Goal: Transaction & Acquisition: Purchase product/service

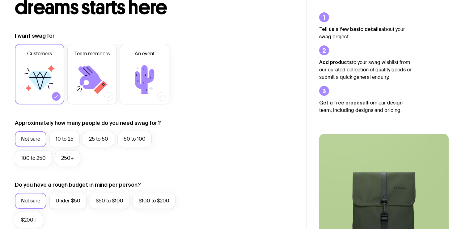
scroll to position [63, 0]
click at [71, 140] on label "10 to 25" at bounding box center [64, 139] width 30 height 16
click at [0, 0] on input "10 to 25" at bounding box center [0, 0] width 0 height 0
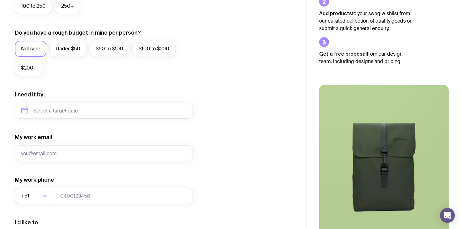
scroll to position [224, 0]
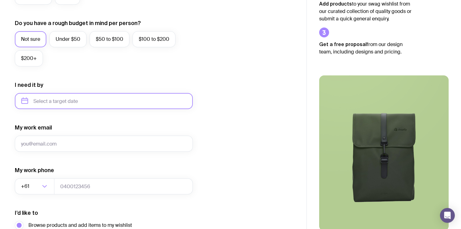
click at [69, 101] on input "text" at bounding box center [104, 101] width 178 height 16
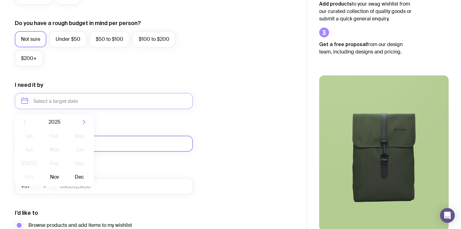
click at [129, 147] on input "My work email" at bounding box center [104, 144] width 178 height 16
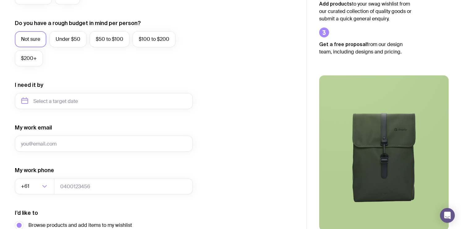
click at [151, 165] on form "I want swag for Customers Team members An event Approximately how many people d…" at bounding box center [104, 72] width 178 height 403
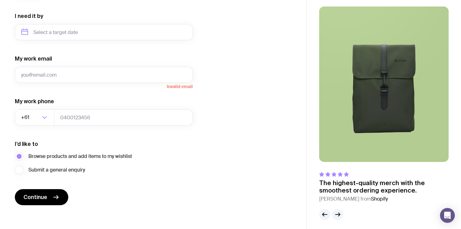
scroll to position [296, 0]
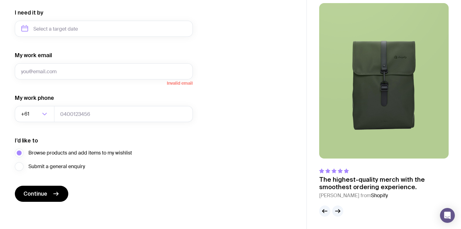
click at [186, 179] on form "I want swag for Customers Team members An event Approximately how many people d…" at bounding box center [104, -1] width 178 height 403
click at [338, 212] on icon "button" at bounding box center [337, 210] width 7 height 7
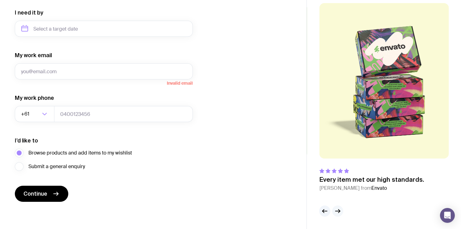
click at [338, 212] on icon "button" at bounding box center [337, 210] width 7 height 7
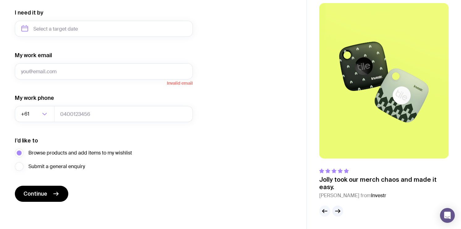
click at [325, 212] on icon "button" at bounding box center [324, 210] width 7 height 7
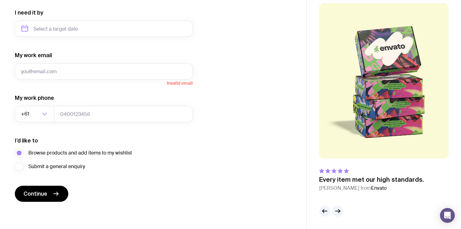
click at [46, 195] on span "Continue" at bounding box center [35, 193] width 24 height 7
click at [342, 211] on button "button" at bounding box center [337, 210] width 11 height 11
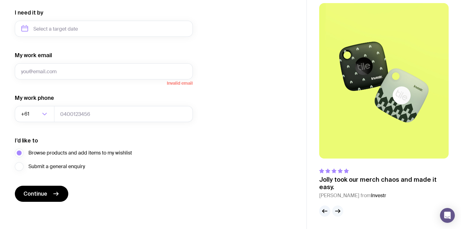
click at [341, 211] on button "button" at bounding box center [337, 210] width 11 height 11
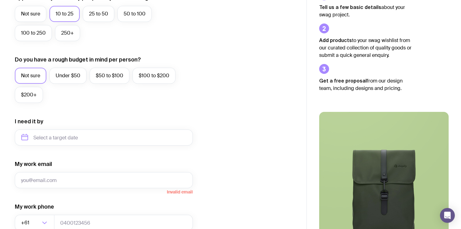
scroll to position [0, 0]
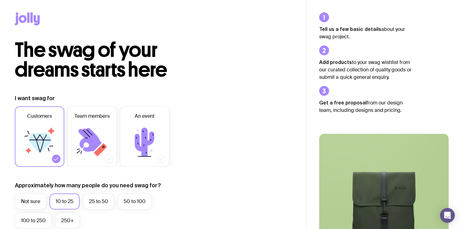
click at [28, 15] on icon at bounding box center [28, 17] width 2 height 10
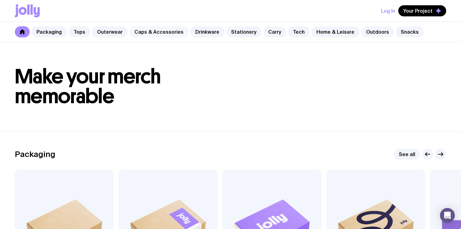
click at [163, 31] on link "Caps & Accessories" at bounding box center [158, 31] width 59 height 11
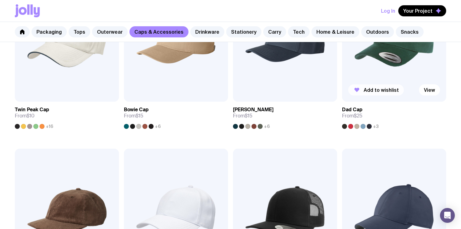
scroll to position [187, 0]
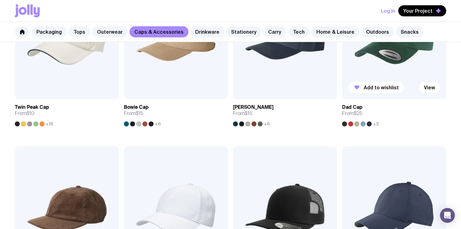
click at [363, 125] on div at bounding box center [363, 123] width 5 height 5
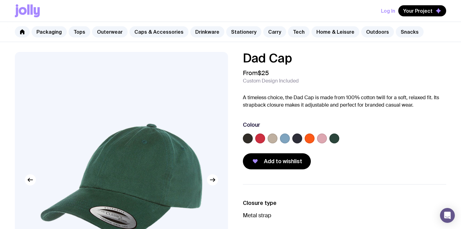
click at [286, 139] on label at bounding box center [285, 138] width 10 height 10
click at [0, 0] on input "radio" at bounding box center [0, 0] width 0 height 0
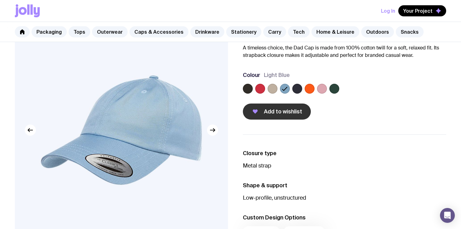
scroll to position [49, 0]
click at [261, 89] on label at bounding box center [260, 89] width 10 height 10
click at [0, 0] on input "radio" at bounding box center [0, 0] width 0 height 0
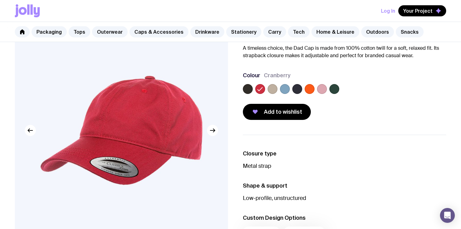
click at [273, 92] on label at bounding box center [273, 89] width 10 height 10
click at [0, 0] on input "radio" at bounding box center [0, 0] width 0 height 0
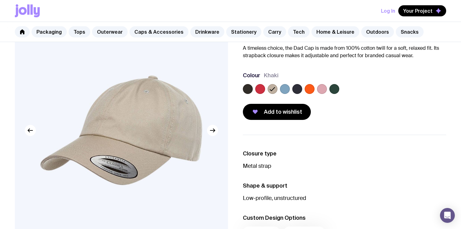
click at [260, 90] on label at bounding box center [260, 89] width 10 height 10
click at [0, 0] on input "radio" at bounding box center [0, 0] width 0 height 0
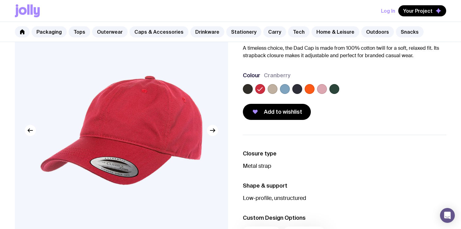
click at [249, 90] on label at bounding box center [248, 89] width 10 height 10
click at [0, 0] on input "radio" at bounding box center [0, 0] width 0 height 0
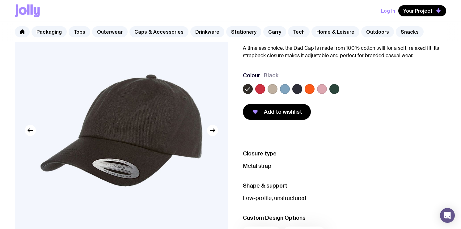
click at [336, 91] on label at bounding box center [334, 89] width 10 height 10
click at [0, 0] on input "radio" at bounding box center [0, 0] width 0 height 0
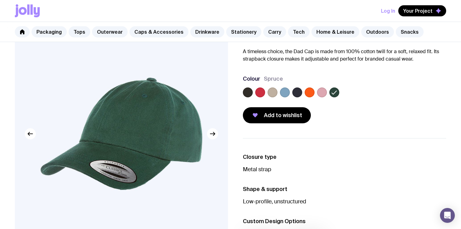
scroll to position [44, 0]
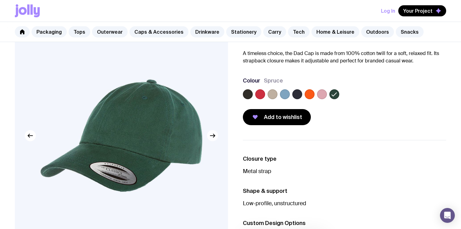
click at [217, 137] on button "button" at bounding box center [212, 135] width 11 height 11
click at [216, 136] on button "button" at bounding box center [212, 135] width 11 height 11
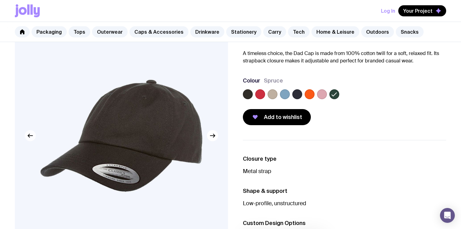
click at [30, 137] on icon "button" at bounding box center [30, 135] width 7 height 7
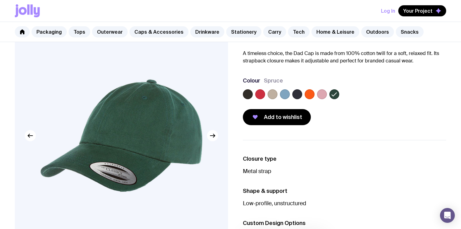
click at [245, 17] on div "Log In Your Project" at bounding box center [230, 11] width 431 height 22
click at [323, 32] on link "Home & Leisure" at bounding box center [335, 31] width 48 height 11
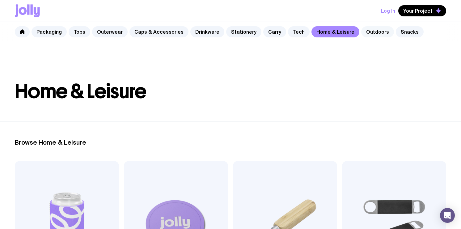
click at [371, 32] on link "Outdoors" at bounding box center [377, 31] width 33 height 11
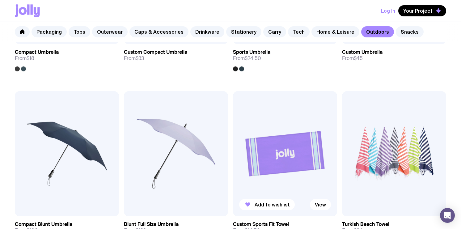
scroll to position [241, 0]
click at [281, 133] on img at bounding box center [285, 153] width 104 height 125
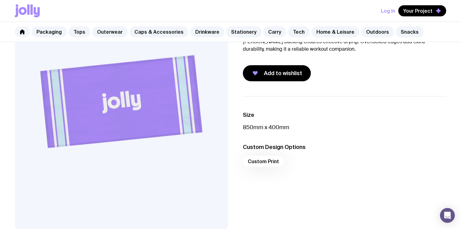
scroll to position [80, 0]
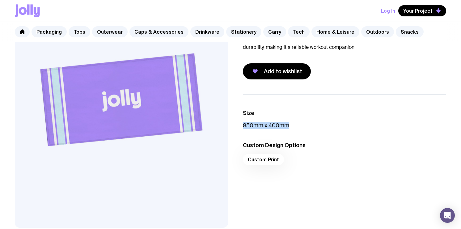
drag, startPoint x: 291, startPoint y: 123, endPoint x: 242, endPoint y: 126, distance: 49.2
click at [242, 126] on div "Size 850mm x 400mm Custom Design Options Custom Print" at bounding box center [339, 160] width 213 height 133
copy p "850mm x 400mm"
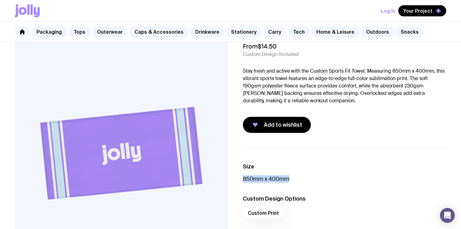
scroll to position [0, 0]
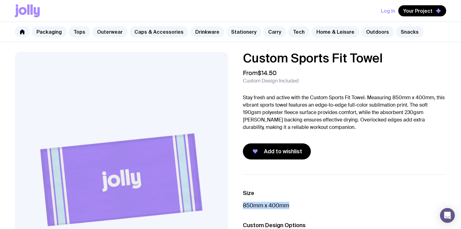
click at [234, 31] on link "Stationery" at bounding box center [243, 31] width 35 height 11
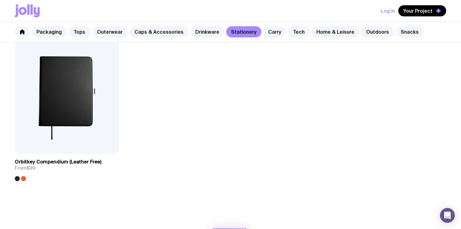
scroll to position [1149, 0]
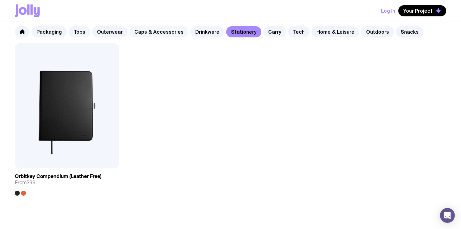
click at [165, 32] on link "Caps & Accessories" at bounding box center [158, 31] width 59 height 11
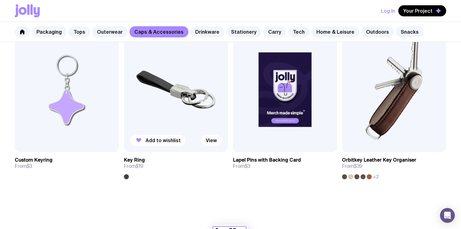
scroll to position [987, 0]
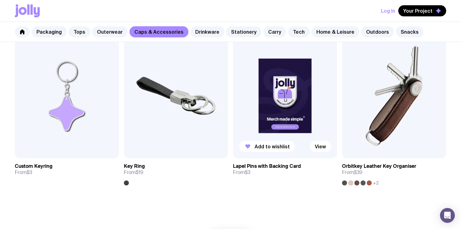
click at [293, 103] on img at bounding box center [285, 95] width 104 height 125
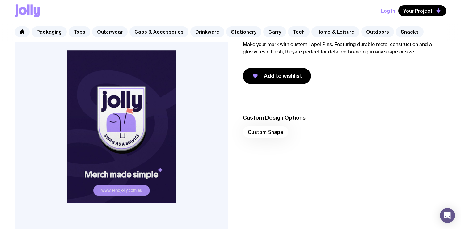
scroll to position [55, 0]
